Goal: Task Accomplishment & Management: Manage account settings

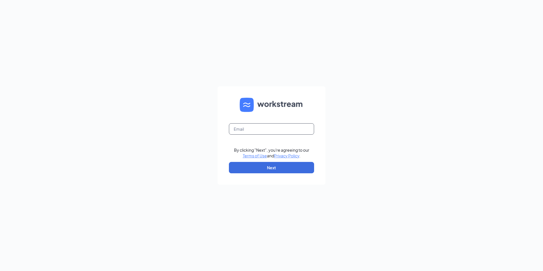
click at [260, 128] on input "text" at bounding box center [271, 128] width 85 height 11
type input "[PERSON_NAME][EMAIL_ADDRESS][DOMAIN_NAME]"
click at [265, 171] on button "Next" at bounding box center [271, 167] width 85 height 11
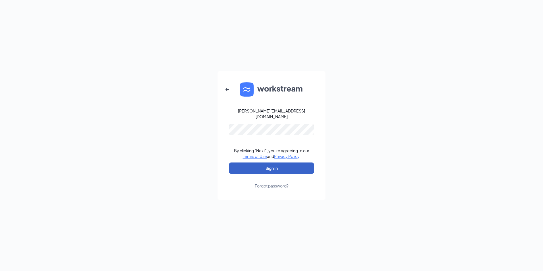
click at [281, 167] on button "Sign In" at bounding box center [271, 168] width 85 height 11
click at [269, 184] on div "Forgot password?" at bounding box center [272, 186] width 34 height 6
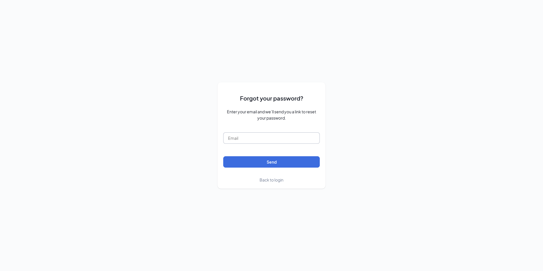
click at [242, 139] on input "text" at bounding box center [271, 137] width 97 height 11
type input "tracy@apmoh.com"
click at [238, 163] on button "Send" at bounding box center [271, 161] width 97 height 11
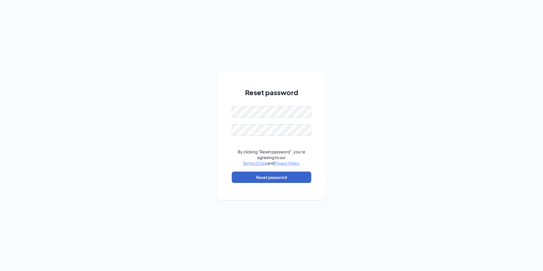
click at [275, 179] on button "Reset password" at bounding box center [272, 177] width 80 height 11
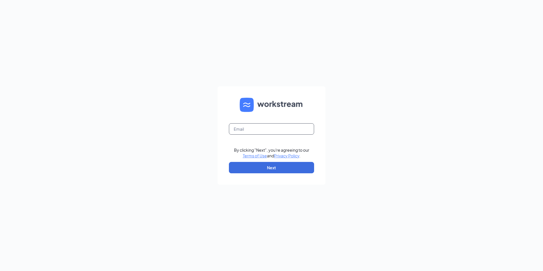
click at [258, 127] on input "text" at bounding box center [271, 128] width 85 height 11
type input "[PERSON_NAME][EMAIL_ADDRESS][DOMAIN_NAME]"
click at [267, 171] on button "Next" at bounding box center [271, 167] width 85 height 11
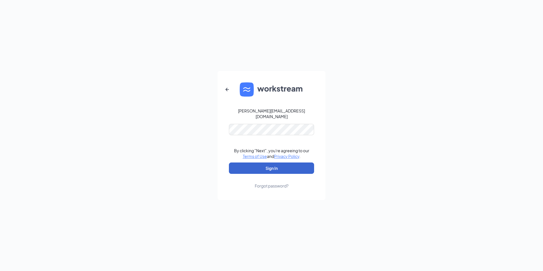
click at [272, 168] on button "Sign In" at bounding box center [271, 168] width 85 height 11
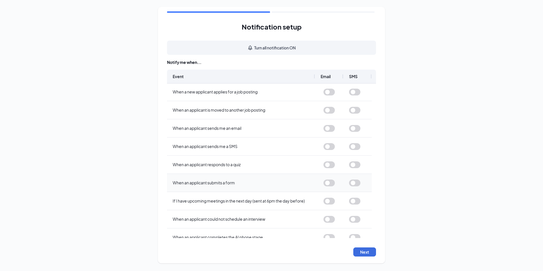
scroll to position [46, 0]
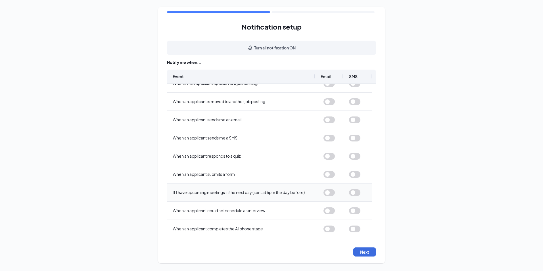
click at [331, 190] on button "button" at bounding box center [329, 192] width 11 height 7
click at [356, 192] on button "button" at bounding box center [354, 192] width 11 height 7
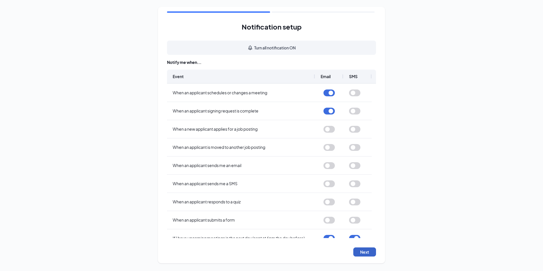
click at [363, 250] on button "Next" at bounding box center [365, 252] width 23 height 9
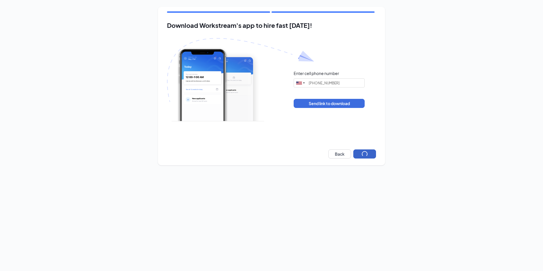
type input "(330) 572-3981"
click at [332, 102] on button "Send link to download" at bounding box center [329, 103] width 71 height 9
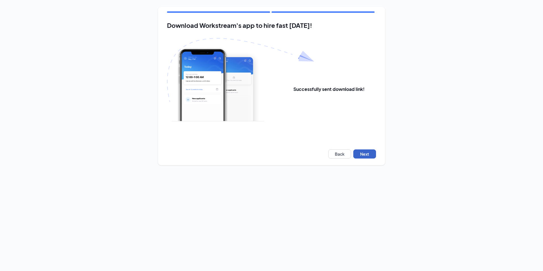
click at [368, 153] on button "Next" at bounding box center [365, 153] width 23 height 9
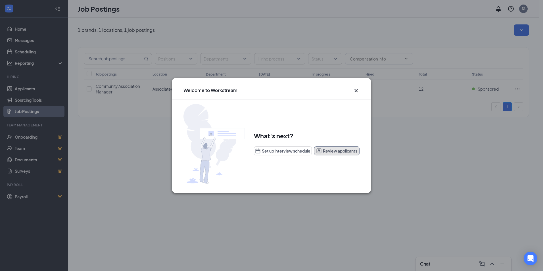
click at [350, 149] on button "Review applicants" at bounding box center [336, 150] width 45 height 9
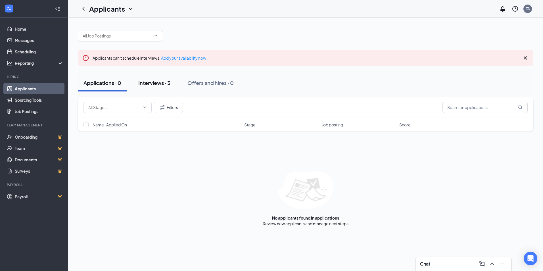
click at [149, 82] on div "Interviews · 3" at bounding box center [154, 82] width 32 height 7
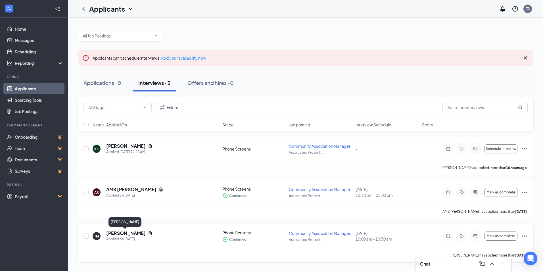
click at [126, 232] on h5 "[PERSON_NAME]" at bounding box center [126, 233] width 40 height 6
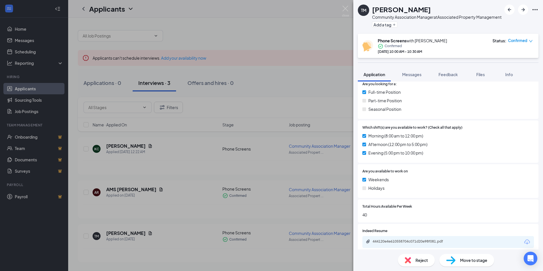
scroll to position [142, 0]
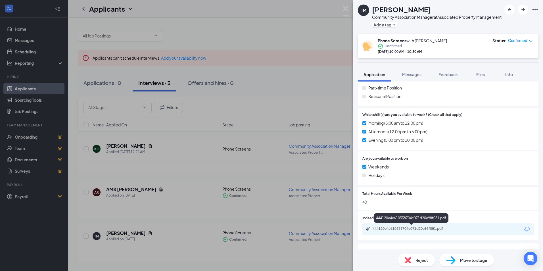
click at [407, 228] on div "444120e4e610558704c071d20e98f081.pdf" at bounding box center [413, 228] width 80 height 5
click at [347, 9] on img at bounding box center [345, 11] width 7 height 11
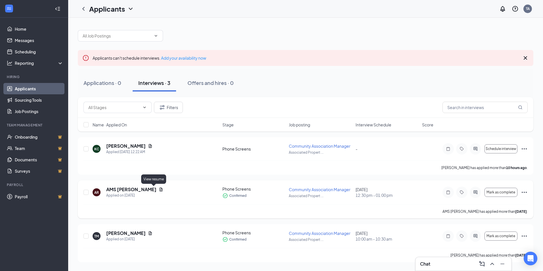
click at [160, 190] on icon "Document" at bounding box center [161, 190] width 3 height 4
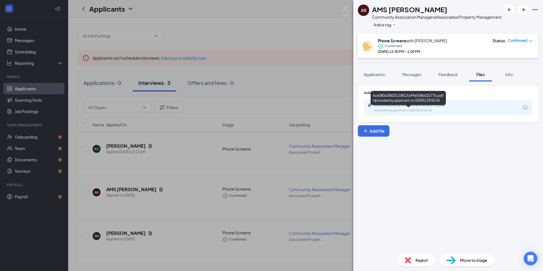
click at [405, 107] on div "6c6080d3802515851fa99e558b02577b.pdf" at bounding box center [415, 105] width 80 height 5
click at [345, 11] on img at bounding box center [345, 11] width 7 height 11
